Goal: Navigation & Orientation: Find specific page/section

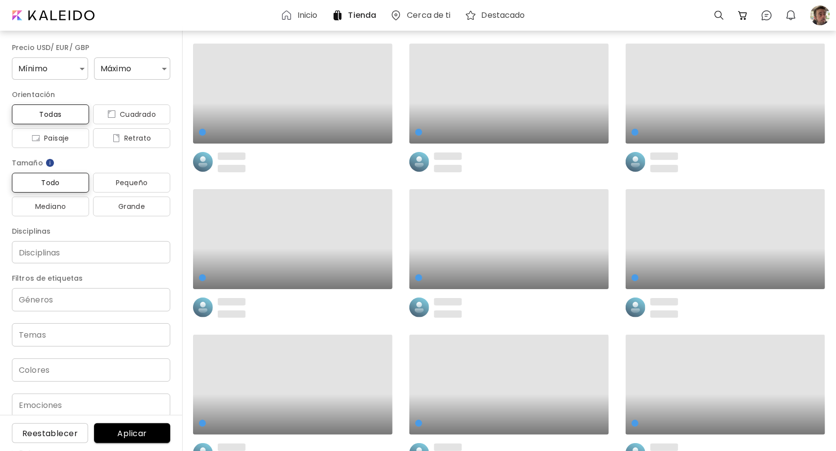
click at [312, 17] on h6 "Inicio" at bounding box center [308, 15] width 20 height 8
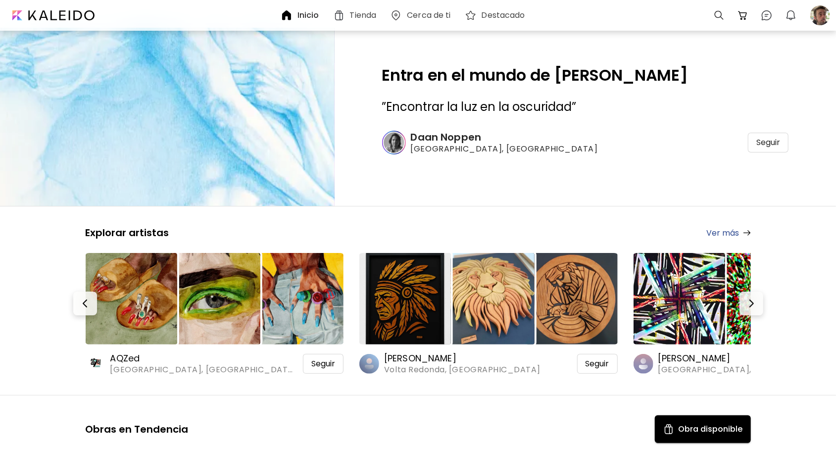
click at [129, 355] on h6 "AQZed" at bounding box center [203, 358] width 186 height 12
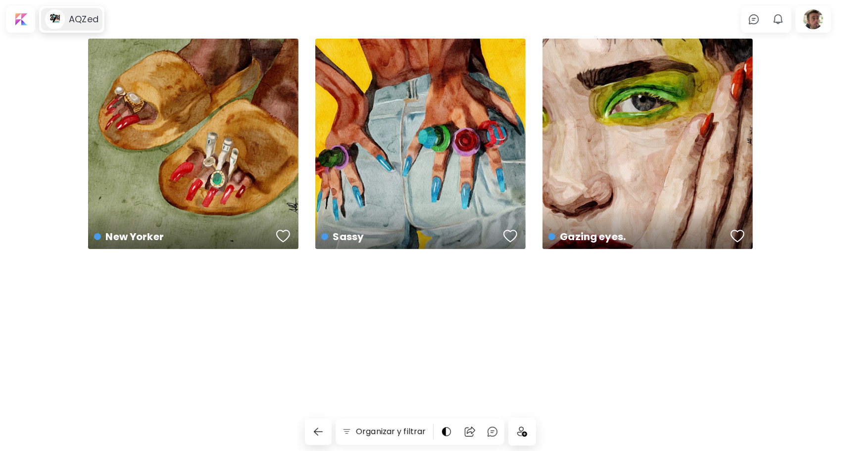
click at [88, 22] on h6 "AQZed" at bounding box center [84, 19] width 30 height 12
